Goal: Navigation & Orientation: Find specific page/section

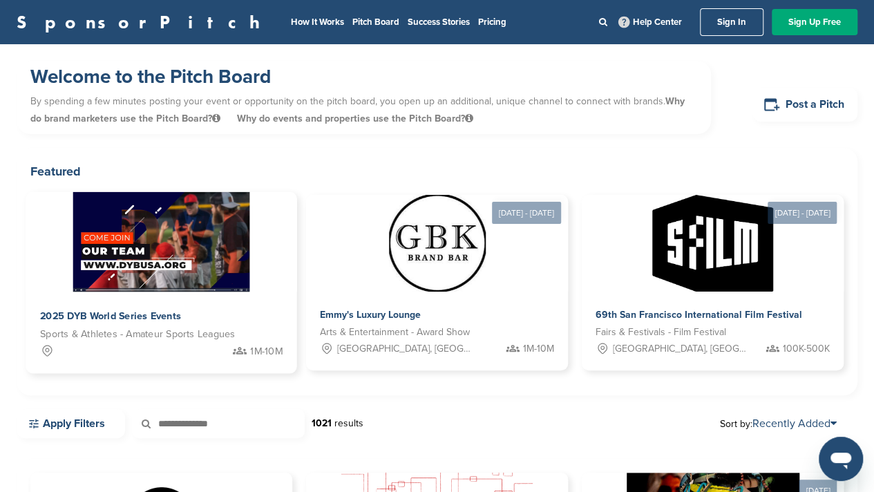
click at [232, 319] on div "2025 DYB World Series Events" at bounding box center [161, 317] width 243 height 20
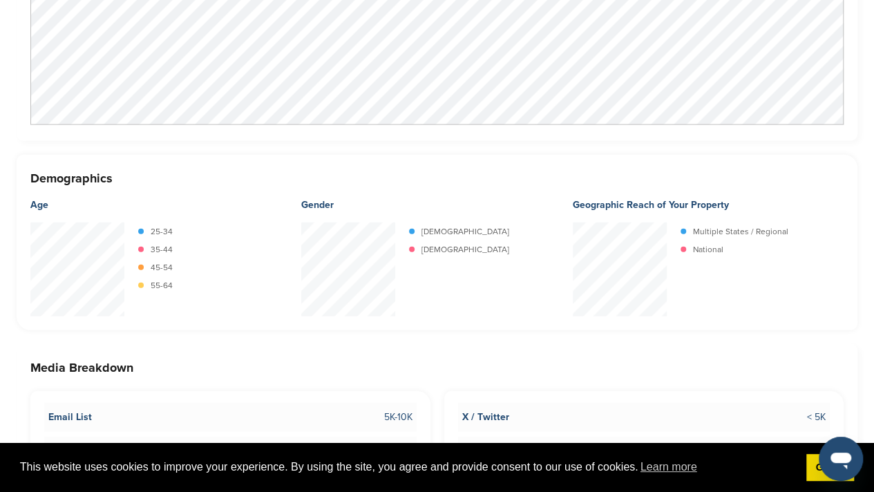
scroll to position [1522, 0]
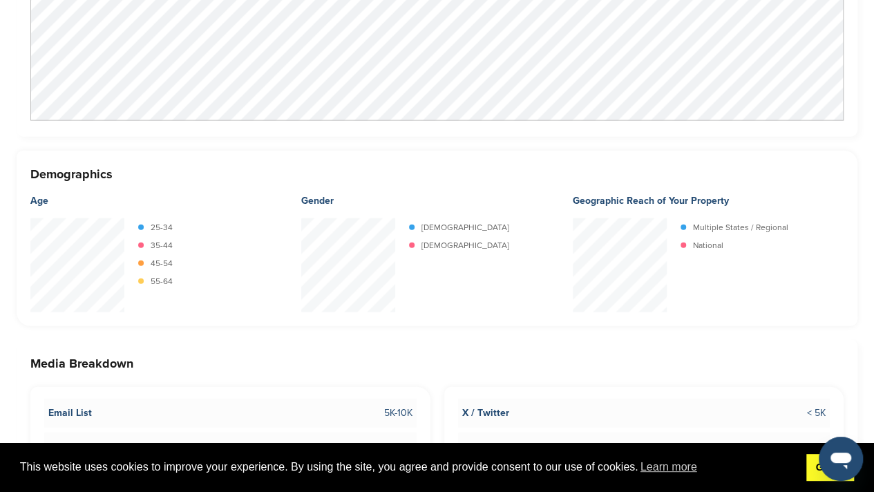
click at [811, 478] on link "Got it!" at bounding box center [831, 468] width 48 height 28
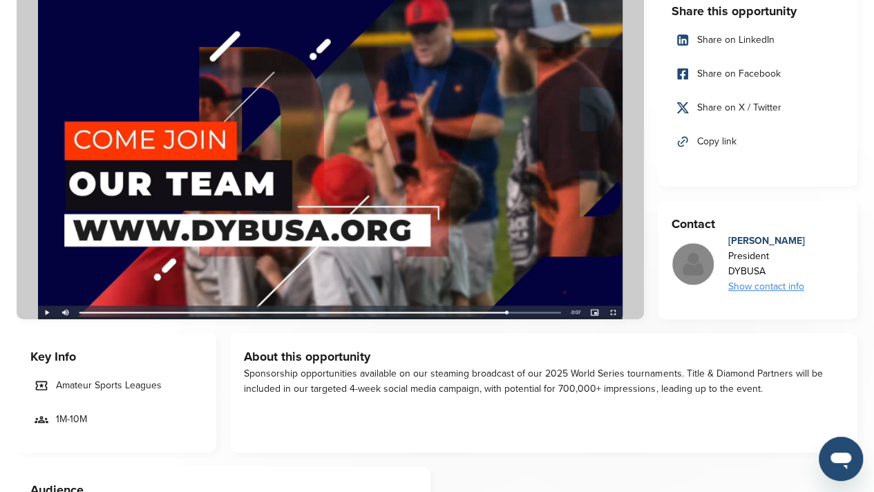
scroll to position [0, 0]
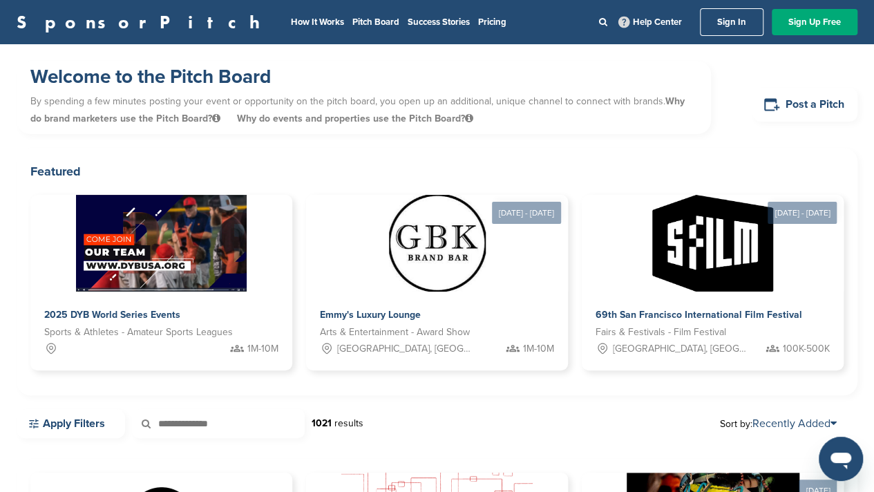
drag, startPoint x: 177, startPoint y: 15, endPoint x: 178, endPoint y: 28, distance: 13.2
click at [291, 28] on li "How It Works" at bounding box center [317, 22] width 53 height 15
click at [291, 20] on link "How It Works" at bounding box center [317, 22] width 53 height 11
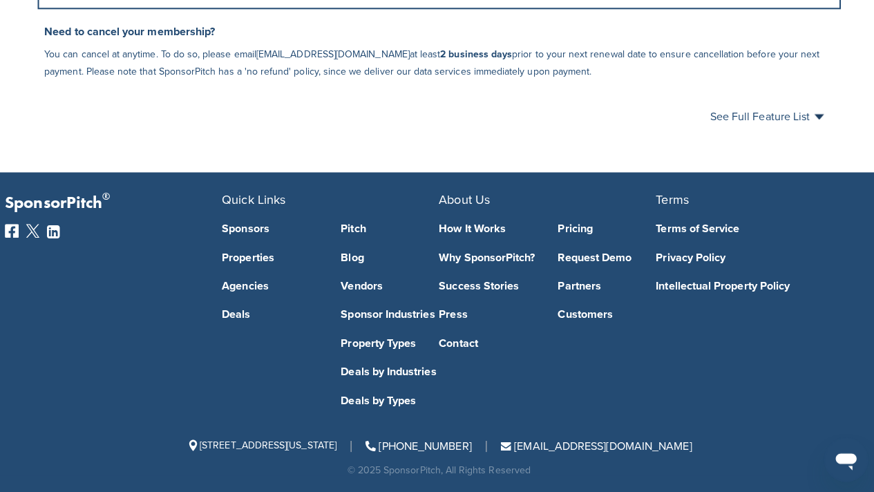
scroll to position [927, 0]
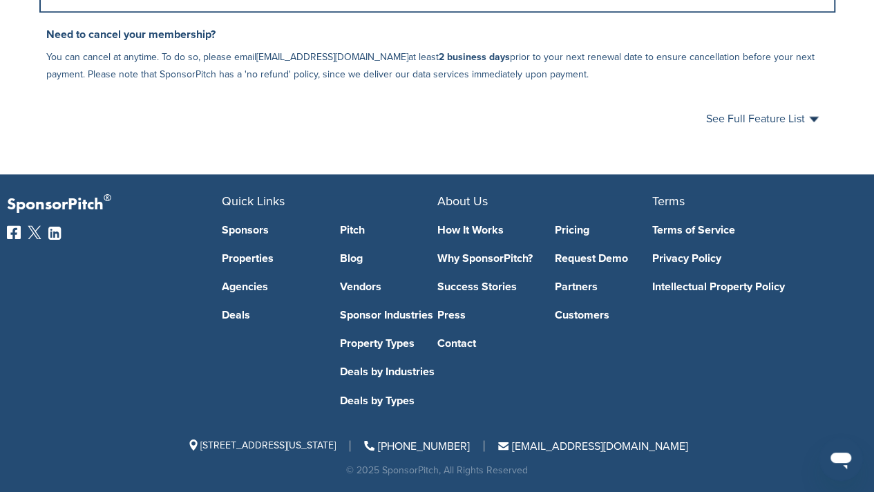
click at [54, 233] on icon at bounding box center [54, 233] width 12 height 11
